Goal: Task Accomplishment & Management: Use online tool/utility

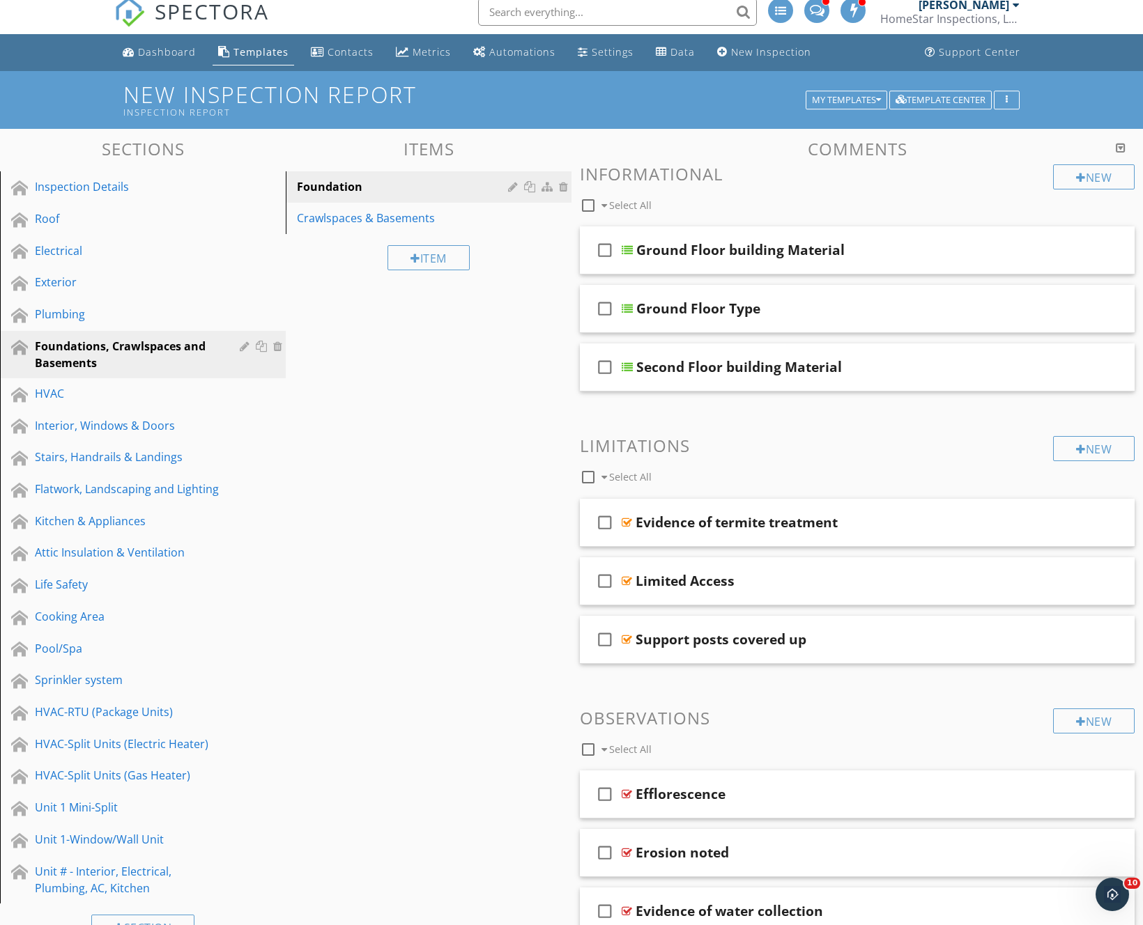
scroll to position [14, 0]
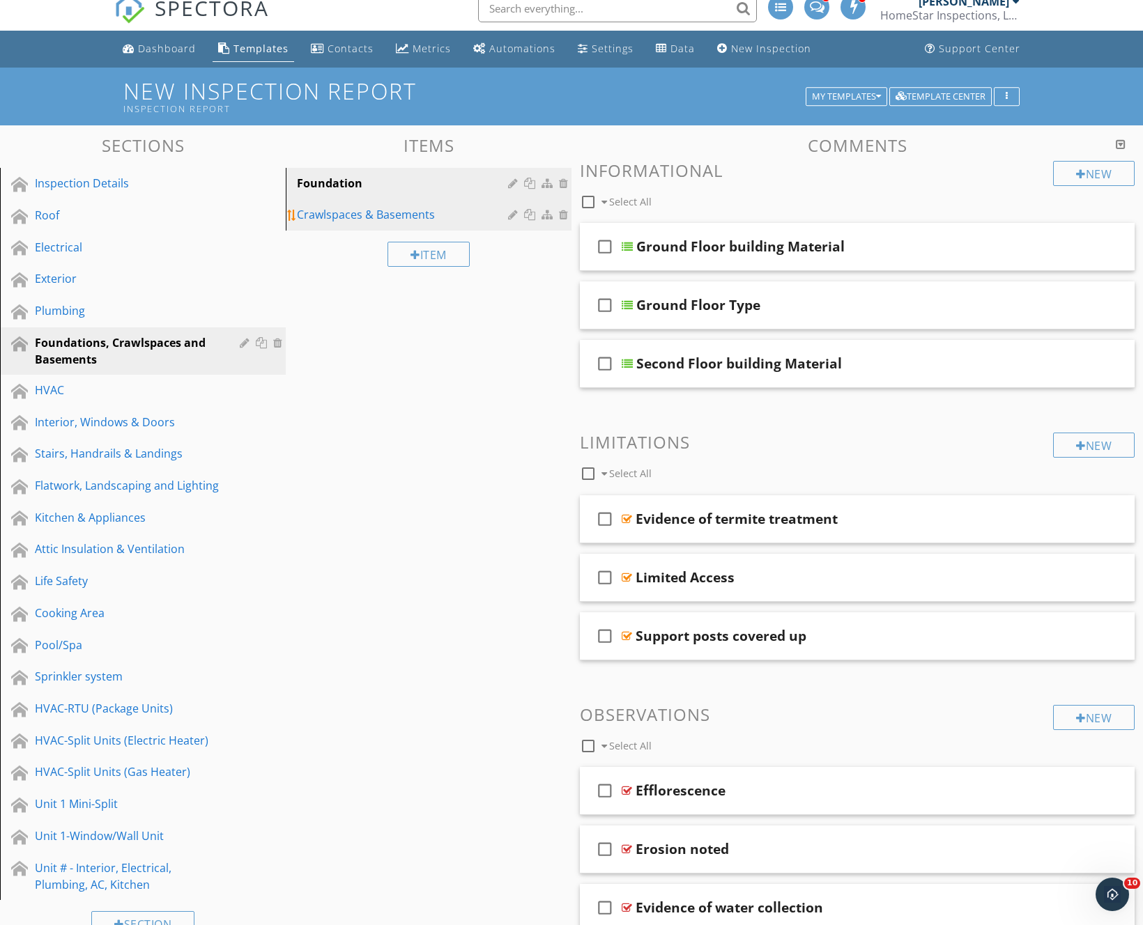
click at [372, 219] on div "Crawlspaces & Basements" at bounding box center [404, 214] width 215 height 17
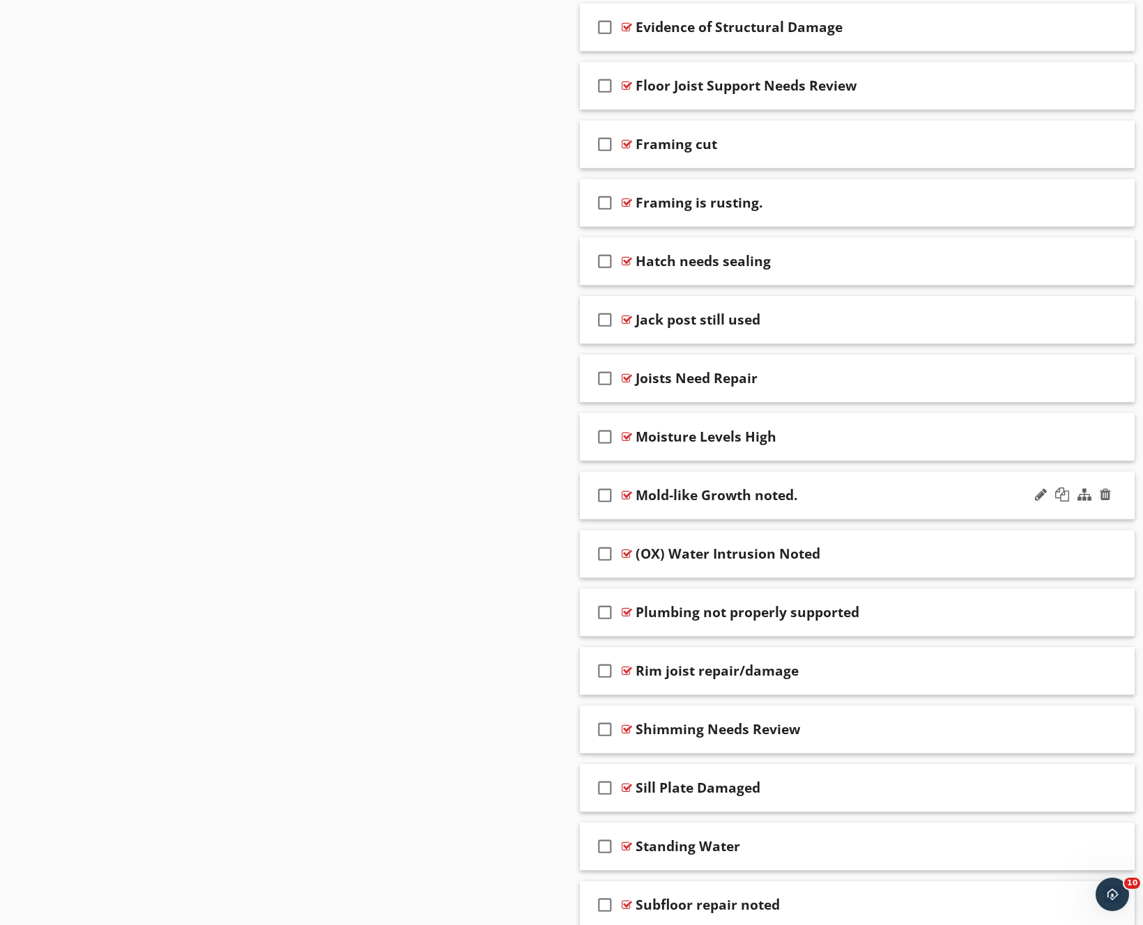
scroll to position [1925, 0]
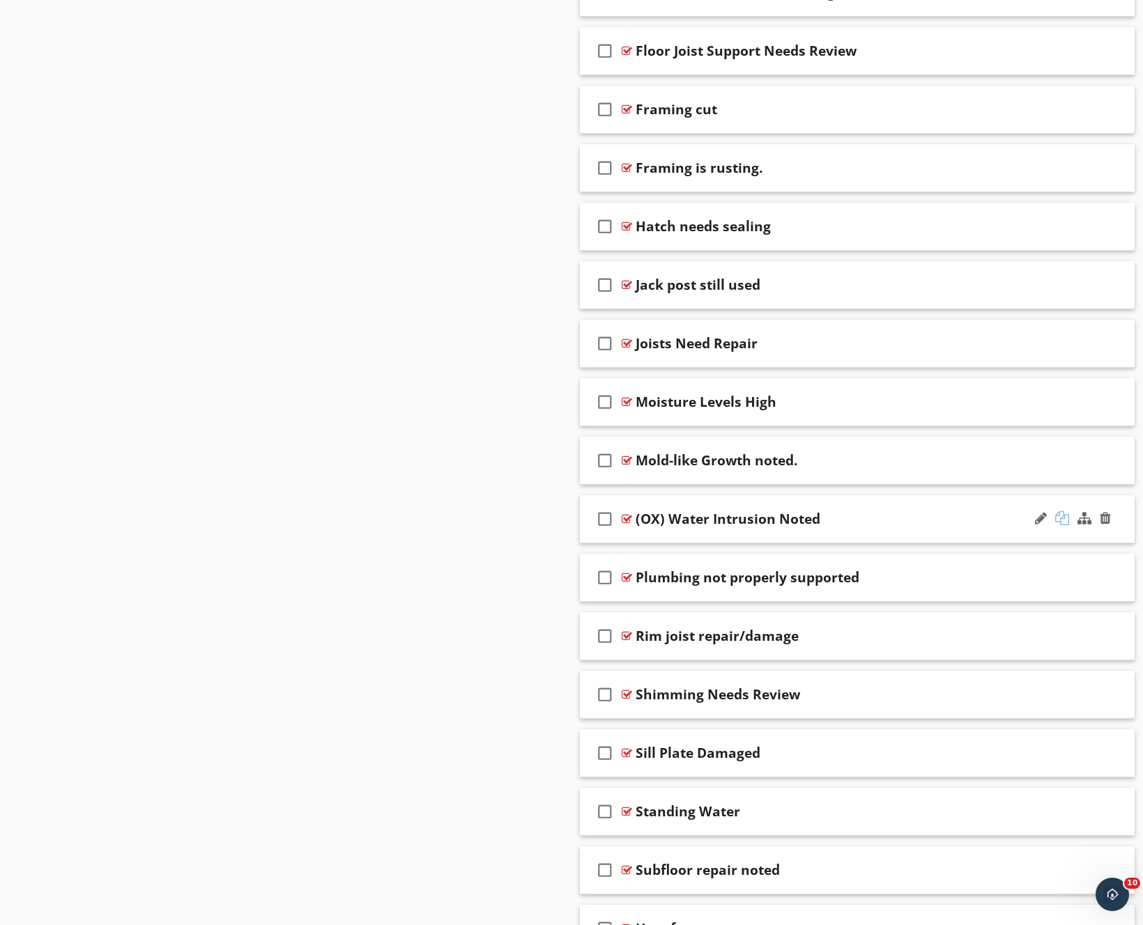
click at [1061, 517] on div at bounding box center [1062, 519] width 14 height 14
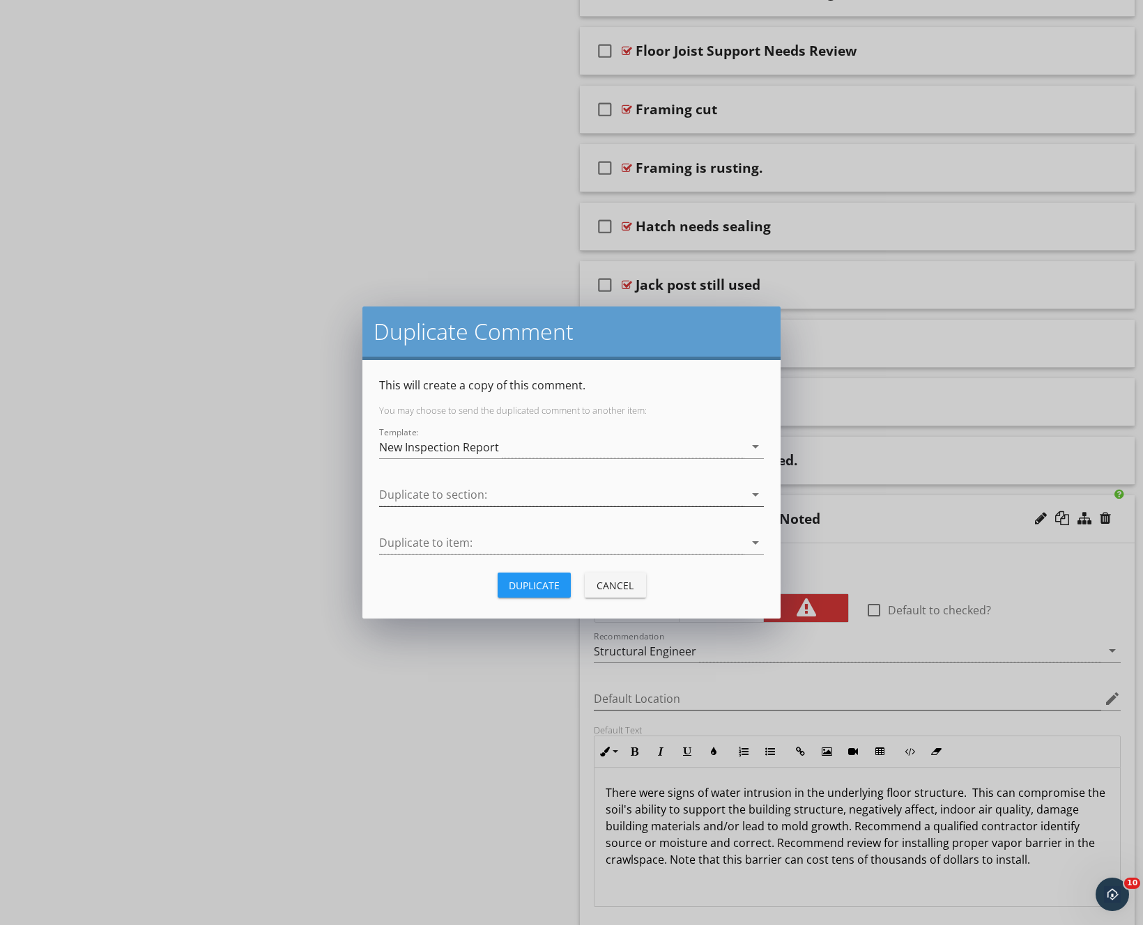
click at [431, 498] on div at bounding box center [561, 495] width 365 height 23
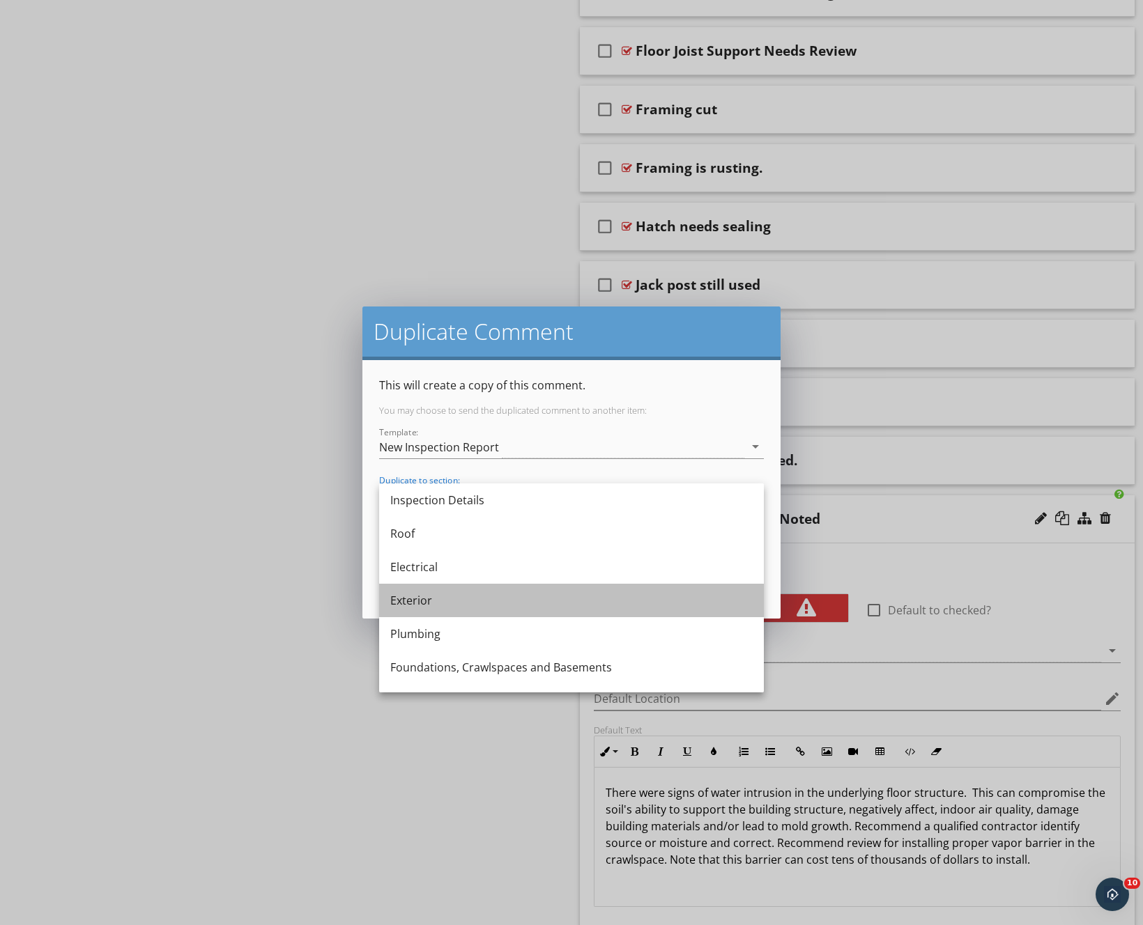
click at [417, 605] on div "Exterior" at bounding box center [571, 600] width 362 height 17
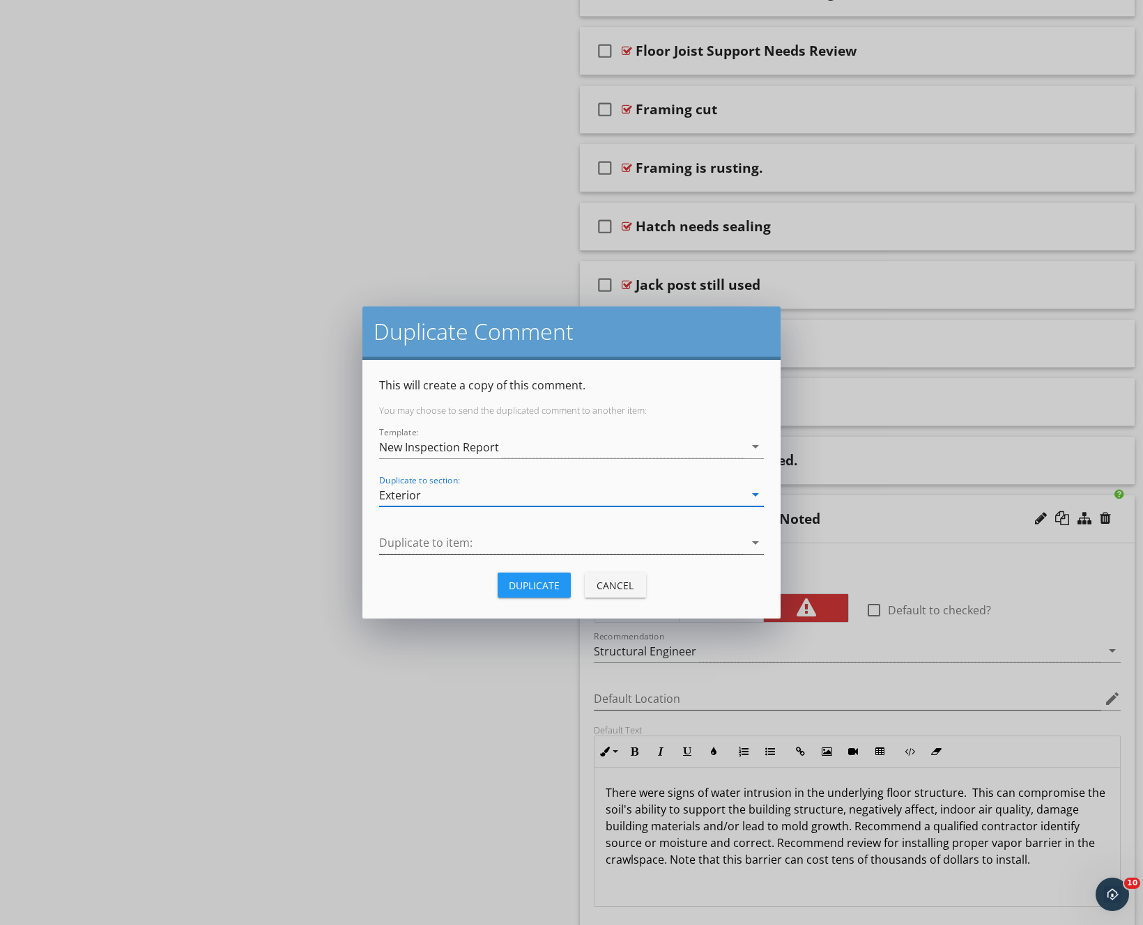
click at [426, 537] on div at bounding box center [561, 543] width 365 height 23
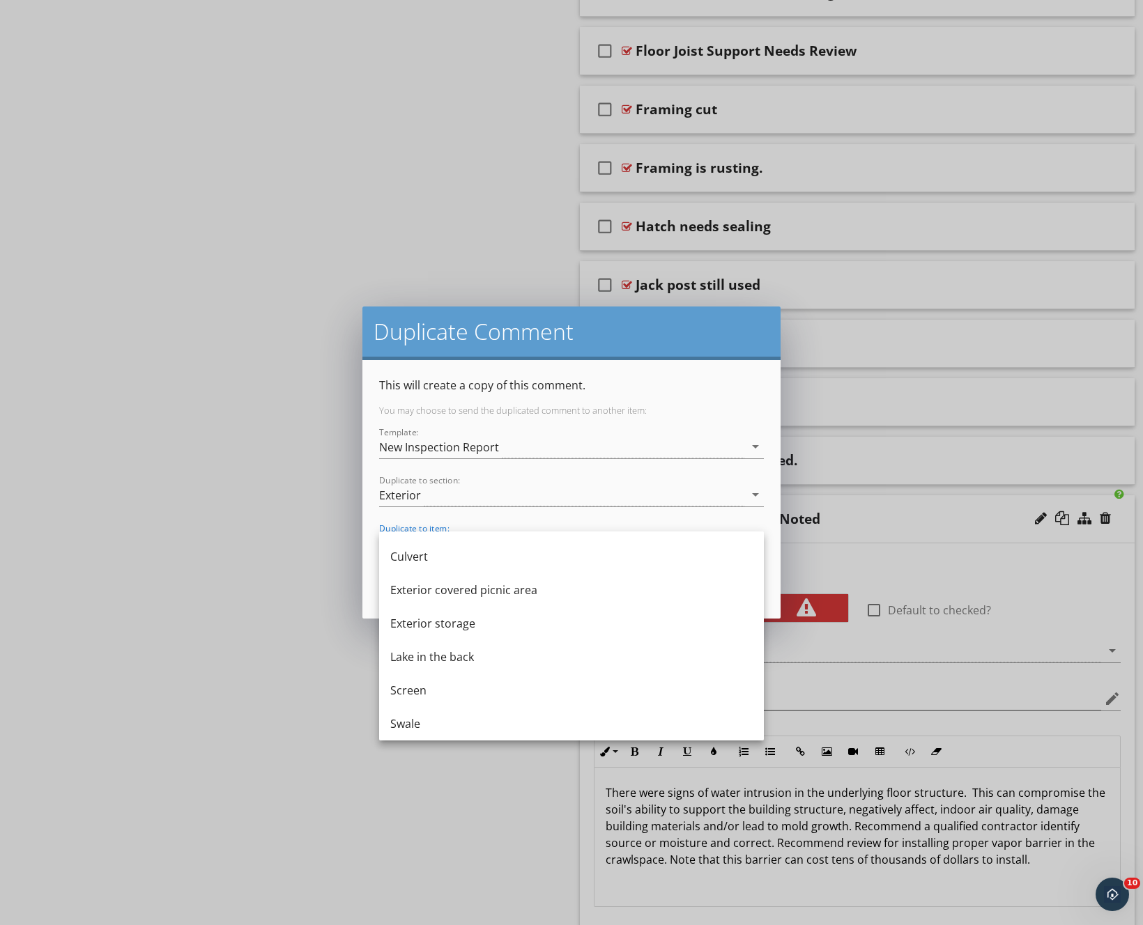
scroll to position [671, 0]
click at [428, 500] on div "Exterior" at bounding box center [561, 495] width 365 height 23
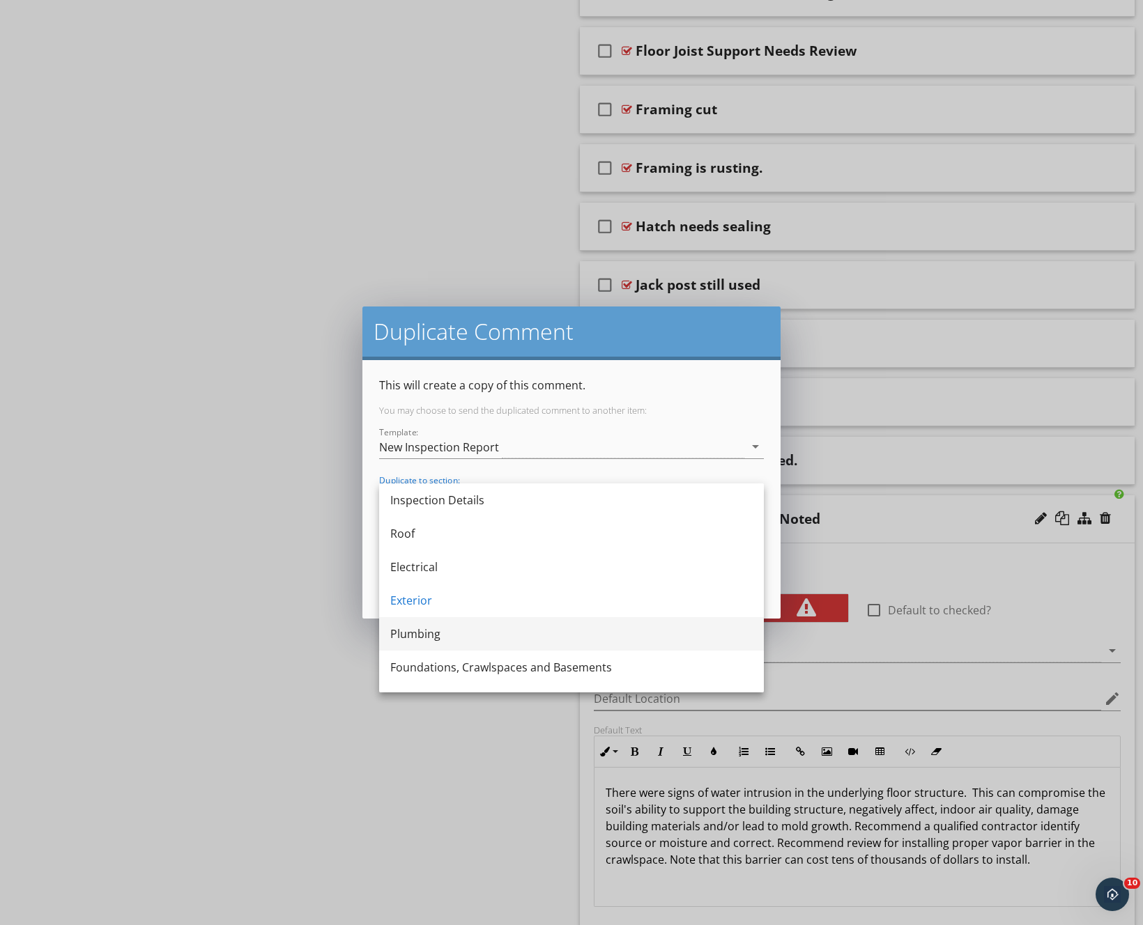
scroll to position [34, 0]
click at [455, 632] on div "Foundations, Crawlspaces and Basements" at bounding box center [571, 633] width 362 height 17
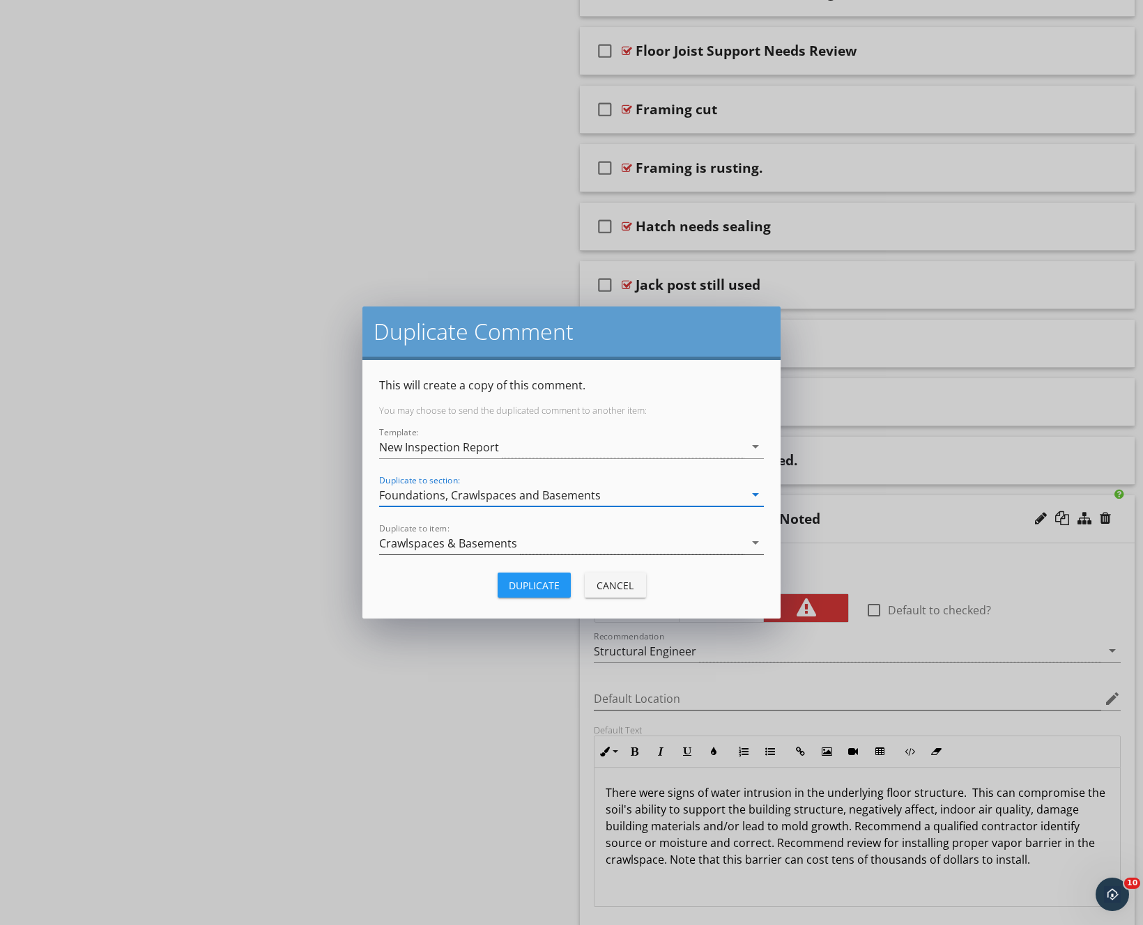
click at [448, 539] on div "Crawlspaces & Basements" at bounding box center [448, 543] width 138 height 13
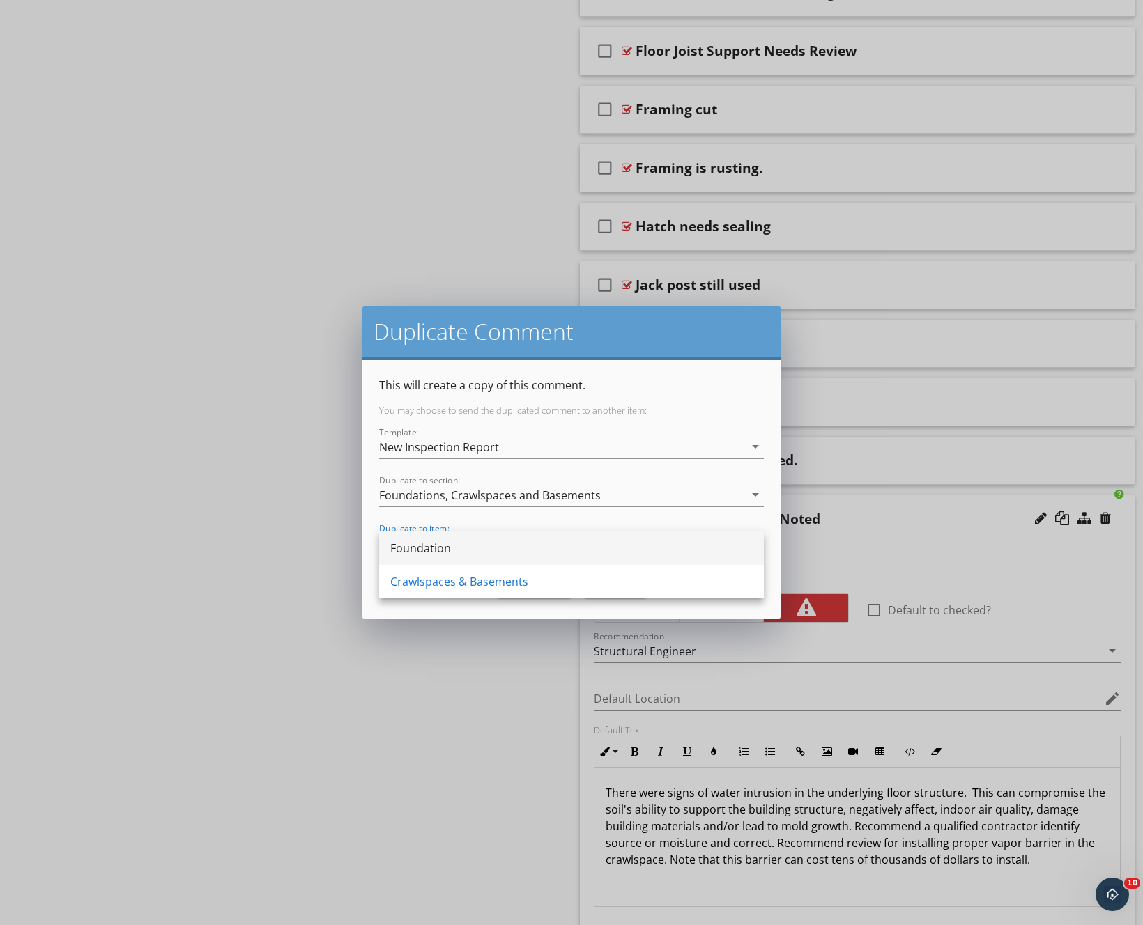
click at [445, 546] on div "Foundation" at bounding box center [571, 548] width 362 height 17
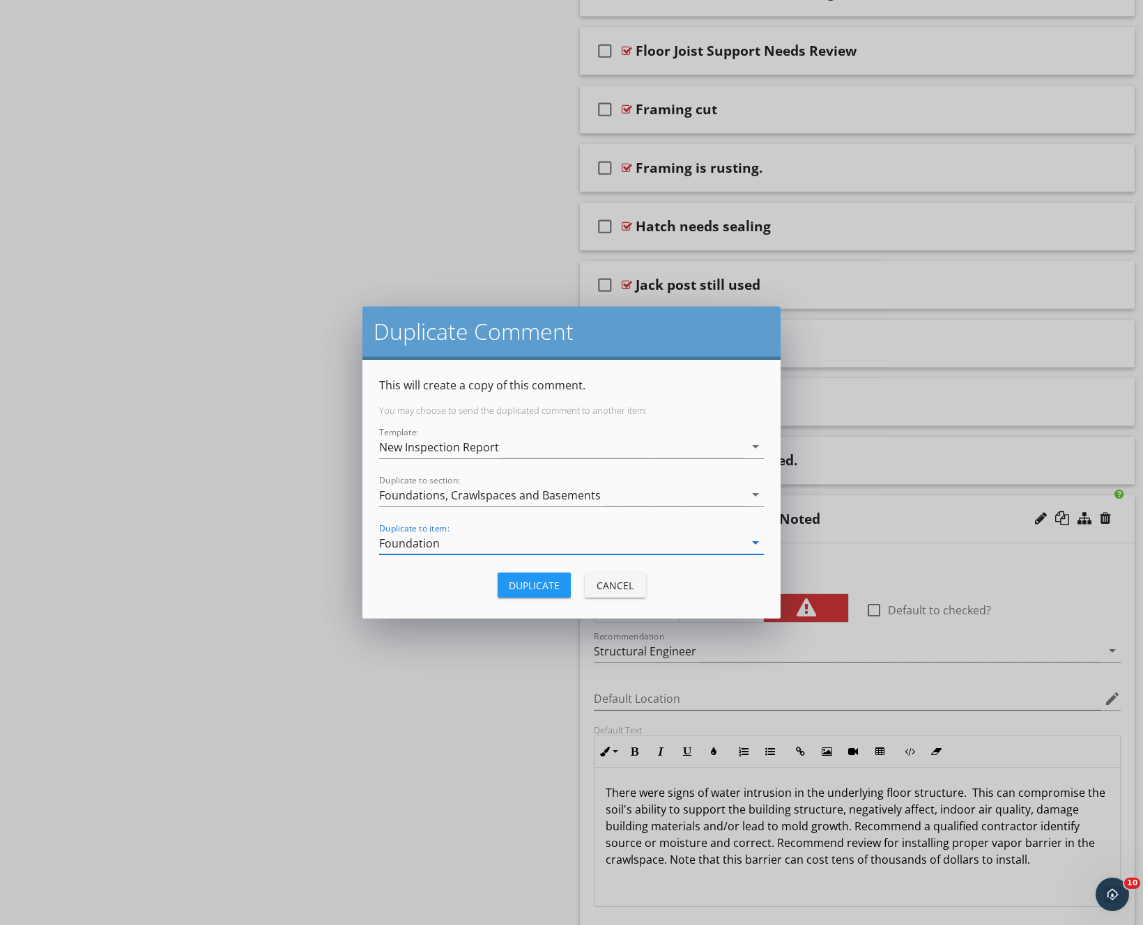
click at [553, 590] on div "Duplicate" at bounding box center [534, 585] width 51 height 15
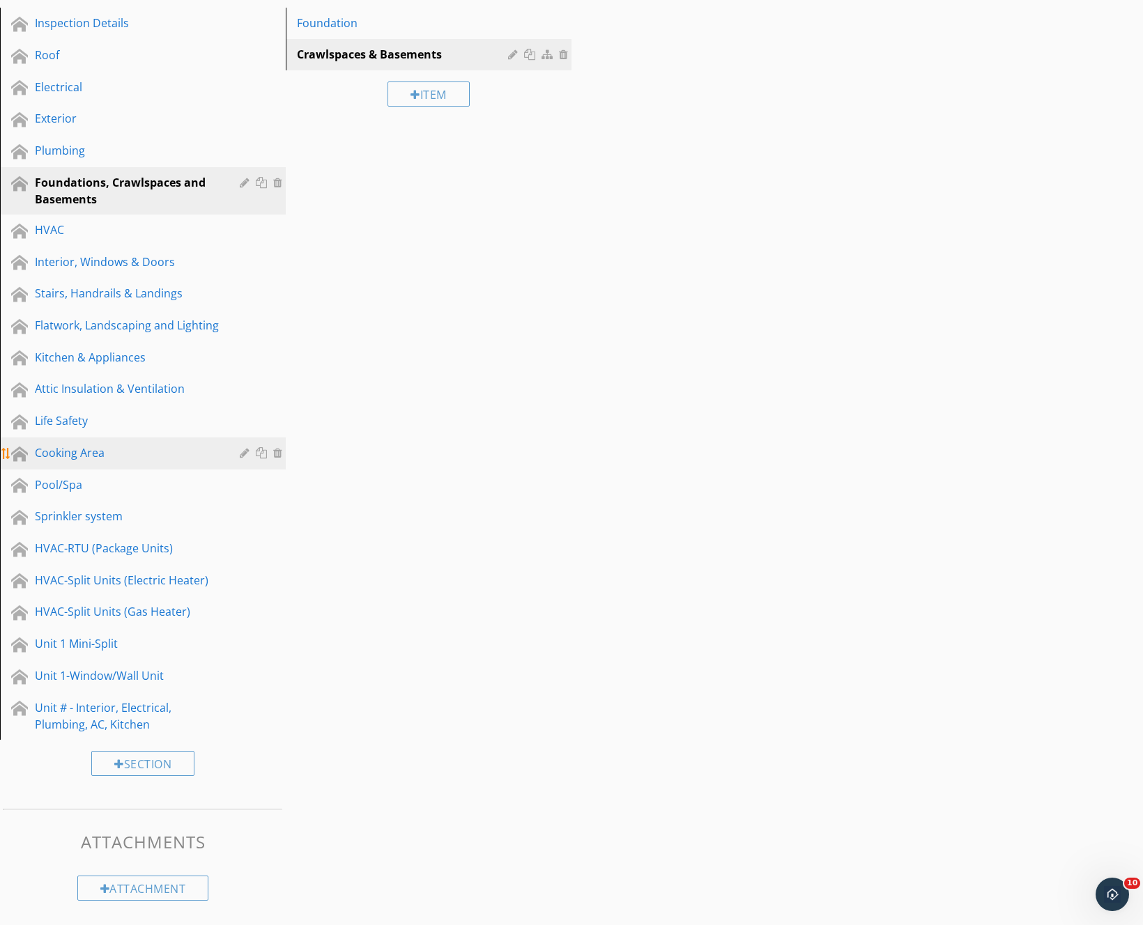
scroll to position [1925, 0]
